Goal: Find specific page/section: Find specific page/section

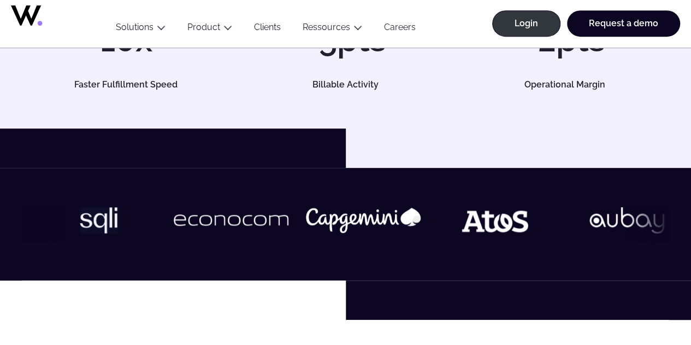
scroll to position [263, 0]
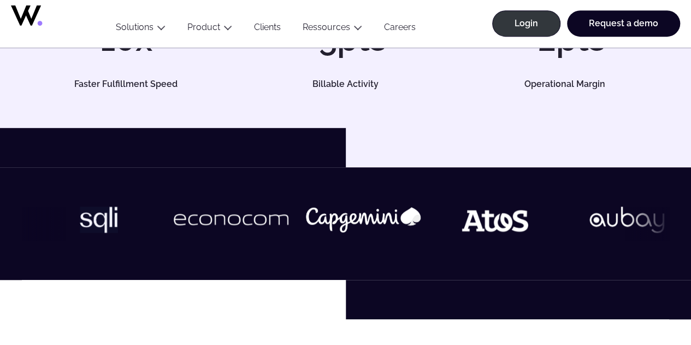
click at [393, 32] on link "Careers" at bounding box center [400, 29] width 54 height 15
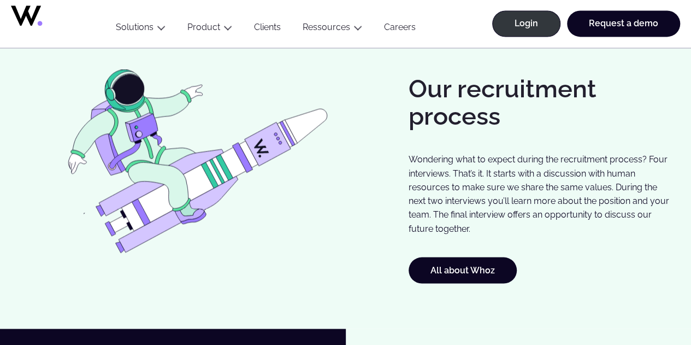
scroll to position [894, 0]
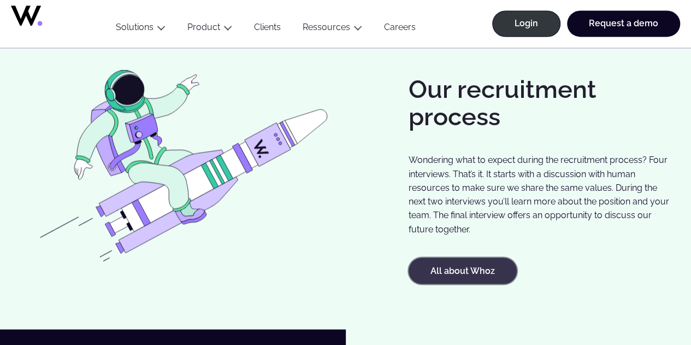
click at [432, 265] on link "All about Whoz" at bounding box center [462, 270] width 108 height 26
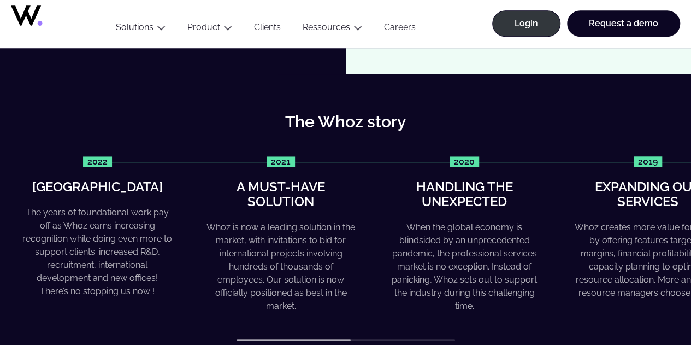
scroll to position [387, 0]
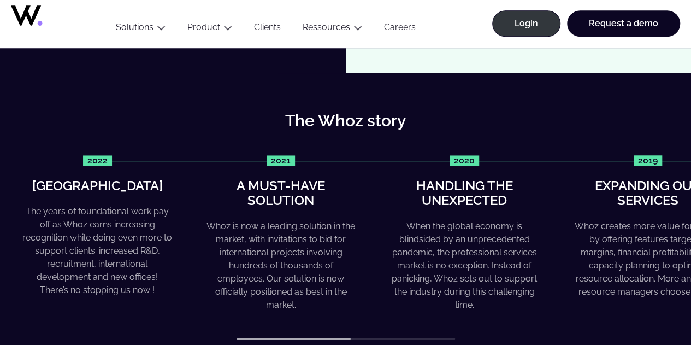
click at [25, 20] on icon at bounding box center [26, 15] width 30 height 20
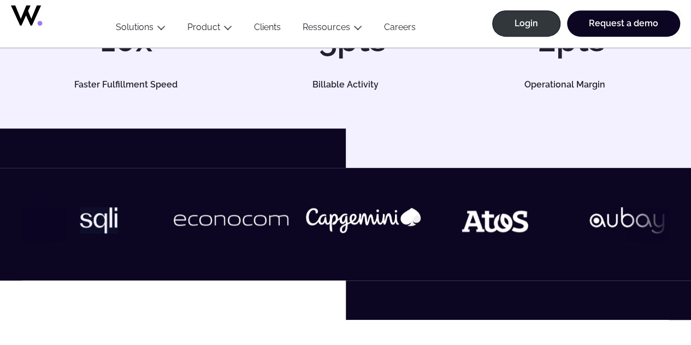
scroll to position [291, 0]
